Goal: Task Accomplishment & Management: Manage account settings

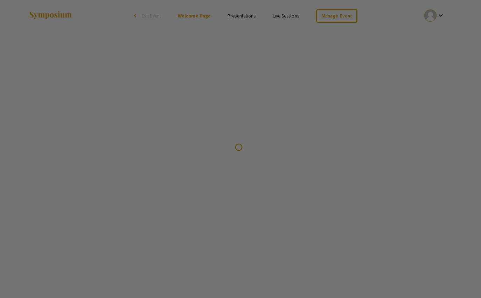
click at [350, 14] on div at bounding box center [240, 149] width 481 height 298
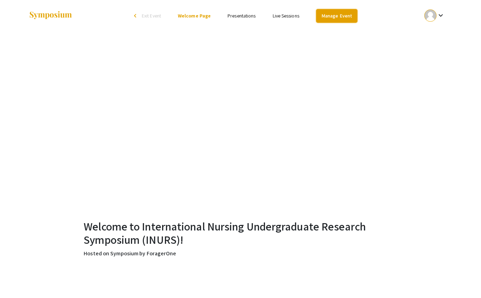
click at [351, 16] on link "Manage Event" at bounding box center [336, 16] width 41 height 14
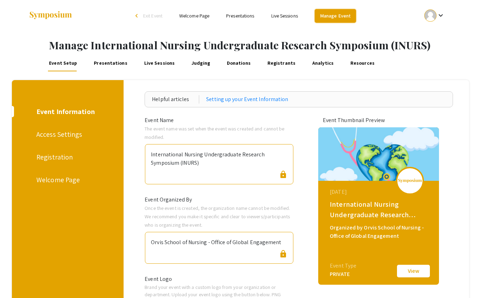
click at [334, 18] on link "Manage Event" at bounding box center [335, 16] width 41 height 14
click at [437, 15] on mat-icon "keyboard_arrow_down" at bounding box center [441, 15] width 8 height 8
click at [285, 16] on div at bounding box center [240, 149] width 481 height 298
click at [285, 13] on link "Live Sessions" at bounding box center [284, 16] width 27 height 6
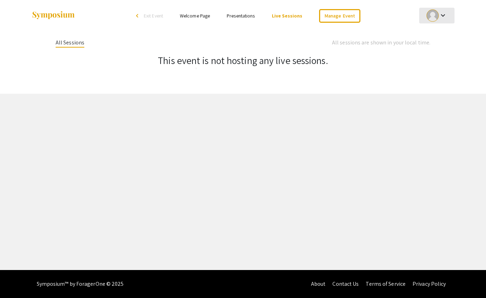
click at [433, 15] on div at bounding box center [433, 15] width 12 height 12
click at [436, 34] on button "My Account" at bounding box center [441, 34] width 43 height 17
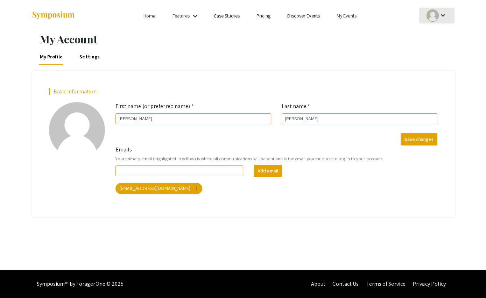
click at [427, 18] on div "keyboard_arrow_down" at bounding box center [437, 16] width 24 height 16
click at [344, 16] on div at bounding box center [243, 149] width 486 height 298
click at [346, 14] on link "My Events" at bounding box center [347, 16] width 20 height 6
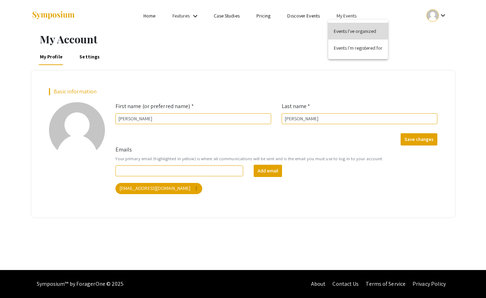
click at [353, 33] on button "Events I've organized" at bounding box center [359, 31] width 60 height 17
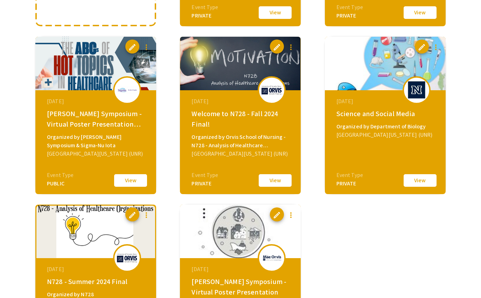
scroll to position [210, 0]
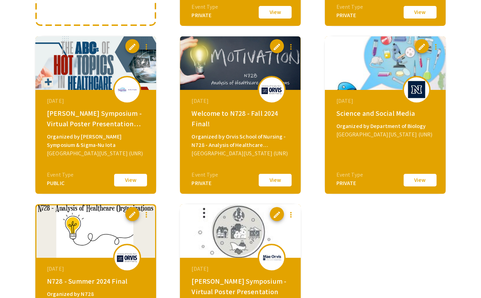
click at [121, 181] on button "View" at bounding box center [130, 180] width 35 height 15
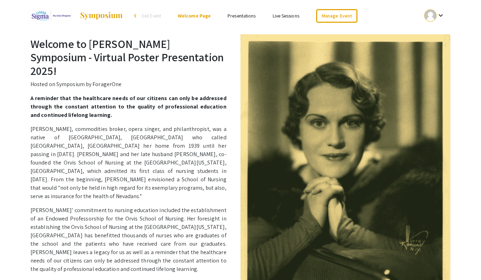
click at [241, 13] on link "Presentations" at bounding box center [242, 16] width 28 height 6
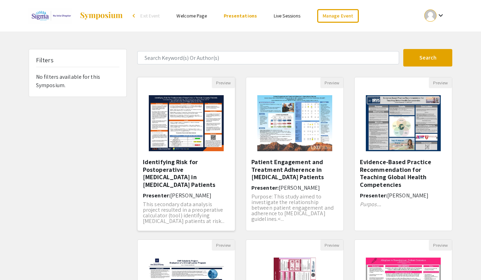
click at [192, 164] on h5 "Identifying Risk for Postoperative [MEDICAL_DATA] in [MEDICAL_DATA] Patients" at bounding box center [186, 173] width 87 height 30
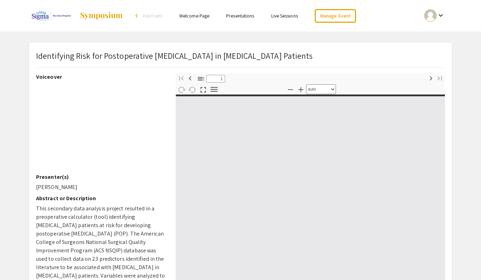
select select "custom"
type input "0"
select select "custom"
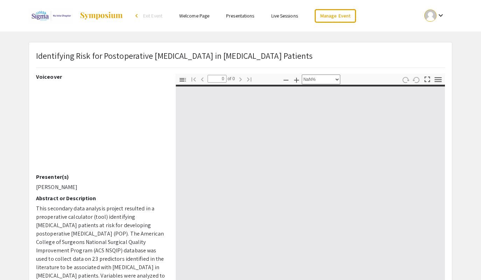
type input "1"
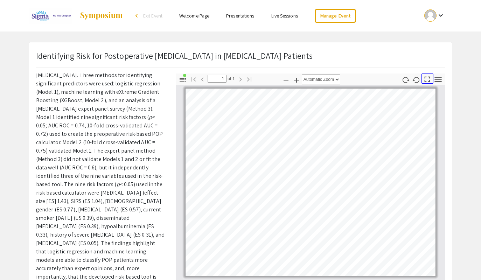
click at [428, 83] on icon "button" at bounding box center [427, 79] width 9 height 9
select select "page-fit"
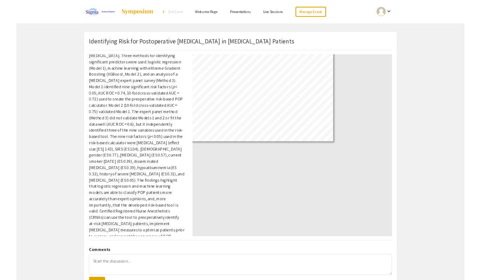
scroll to position [217, 0]
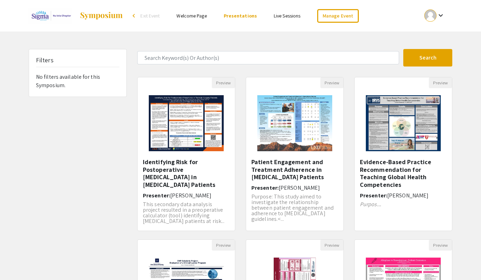
click at [281, 167] on h5 "Patient Engagement and Treatment Adherence in [MEDICAL_DATA] Patients" at bounding box center [294, 169] width 87 height 23
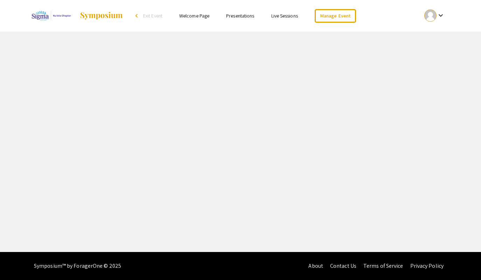
select select "custom"
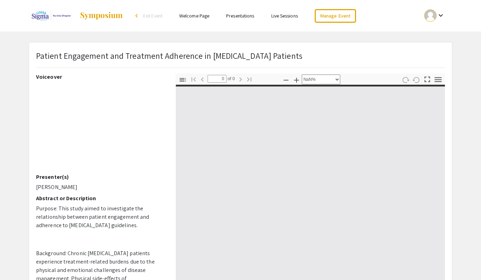
scroll to position [35, 0]
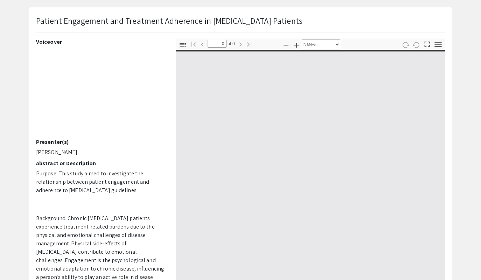
type input "1"
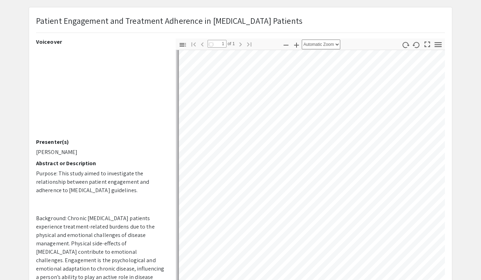
scroll to position [105, 0]
select select "auto"
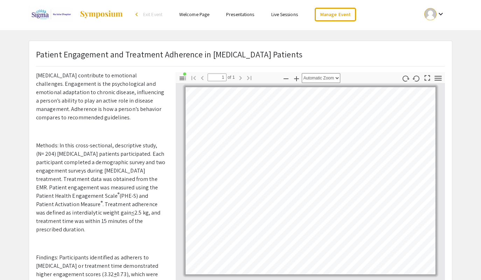
scroll to position [0, 0]
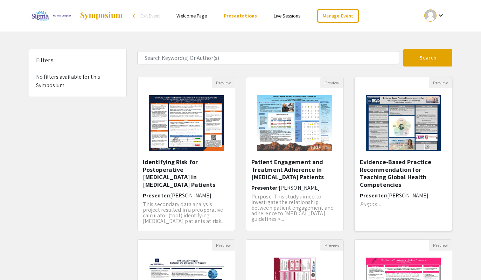
click at [393, 171] on h5 "Evidence-Based Practice Recommendation for Teaching Global Health Competencies" at bounding box center [403, 173] width 87 height 30
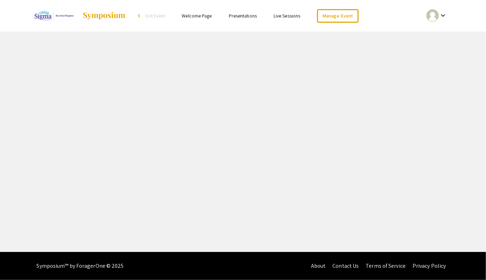
select select "custom"
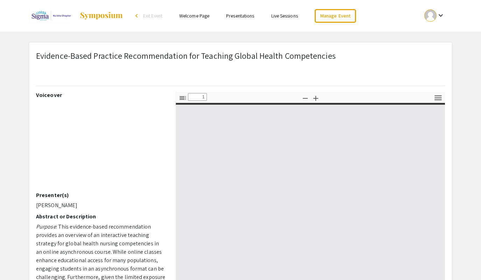
type input "0"
select select "custom"
type input "1"
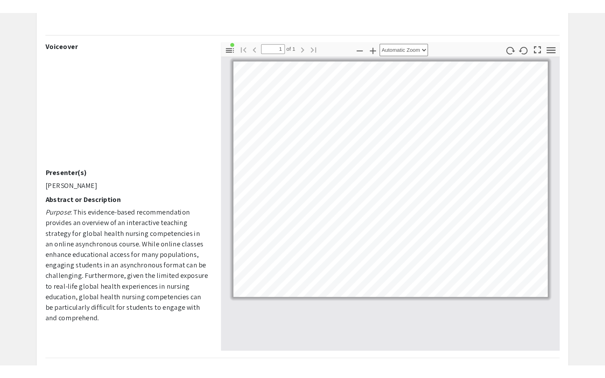
scroll to position [70, 0]
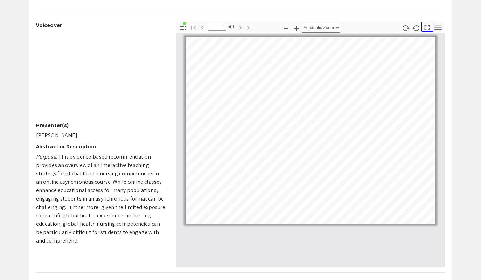
click at [428, 30] on icon "button" at bounding box center [427, 27] width 9 height 9
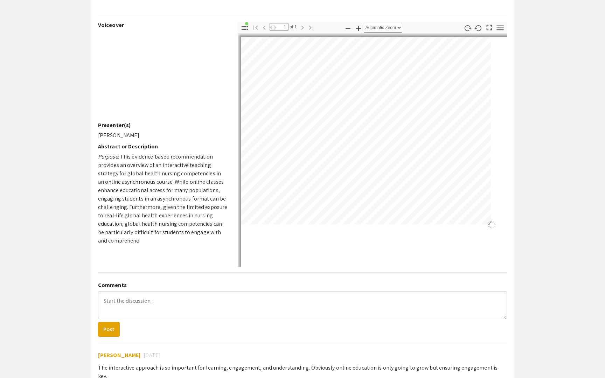
select select "page-fit"
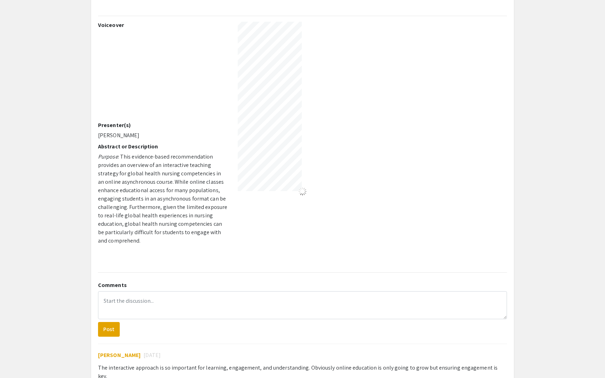
scroll to position [378, 0]
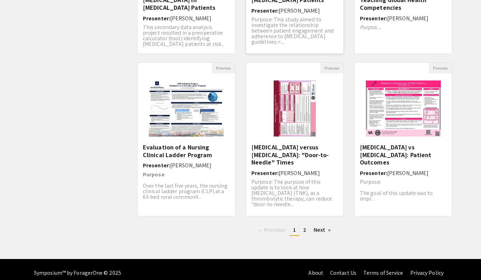
scroll to position [184, 0]
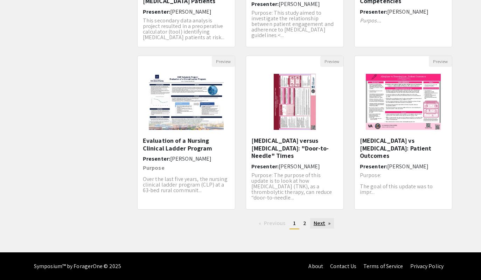
click at [323, 226] on link "Next page" at bounding box center [322, 223] width 24 height 11
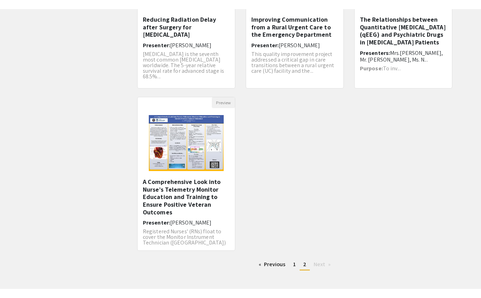
scroll to position [7, 0]
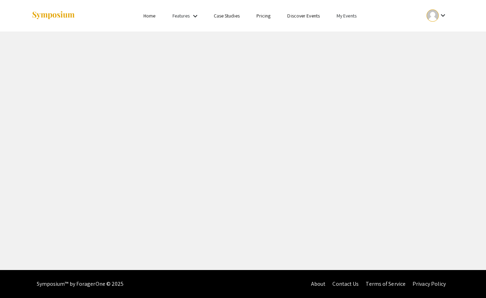
click at [349, 16] on link "My Events" at bounding box center [347, 16] width 20 height 6
click at [353, 34] on button "Events I've organized" at bounding box center [359, 31] width 60 height 17
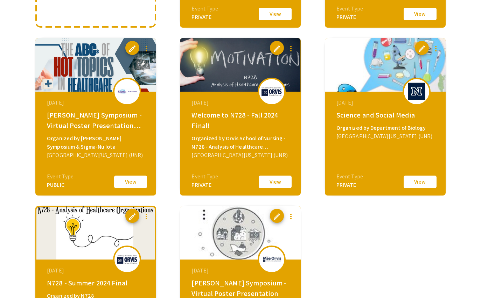
scroll to position [210, 0]
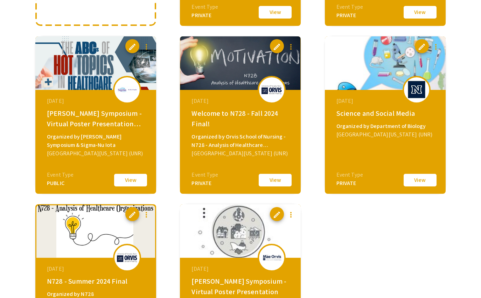
click at [136, 178] on button "View" at bounding box center [130, 180] width 35 height 15
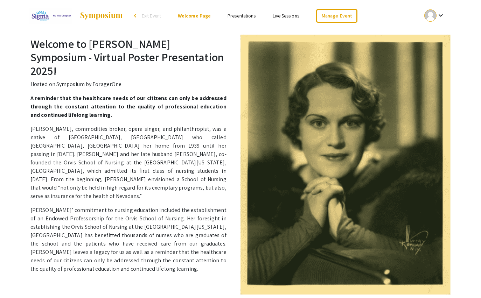
click at [245, 17] on link "Presentations" at bounding box center [242, 16] width 28 height 6
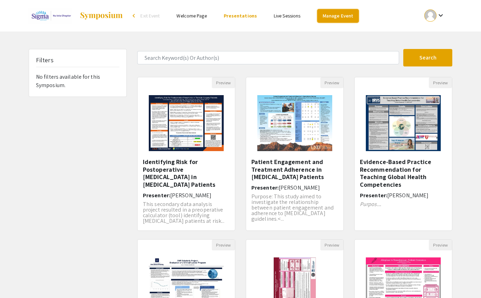
click at [331, 14] on link "Manage Event" at bounding box center [337, 16] width 41 height 14
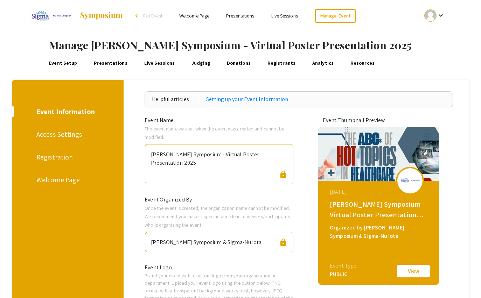
click at [113, 64] on link "Presentations" at bounding box center [111, 63] width 36 height 17
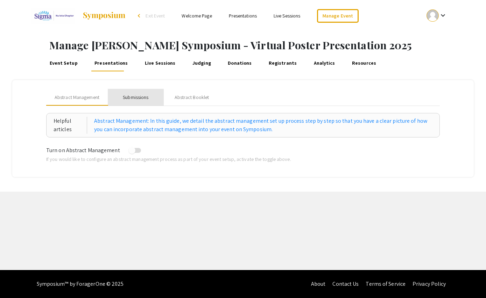
click at [134, 95] on div "Submissions" at bounding box center [136, 97] width 26 height 7
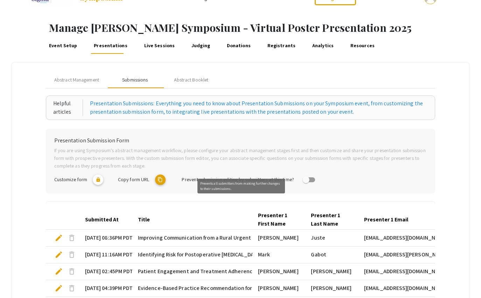
scroll to position [35, 0]
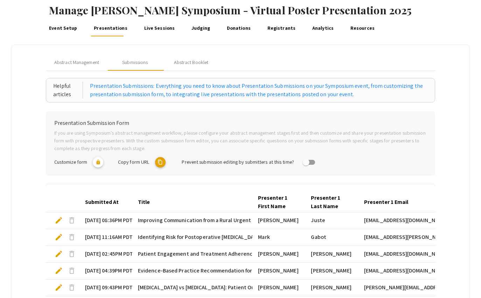
click at [163, 161] on mat-icon "content_copy" at bounding box center [160, 162] width 11 height 11
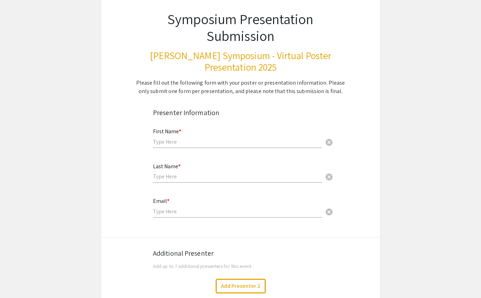
scroll to position [46, 0]
